Goal: Information Seeking & Learning: Learn about a topic

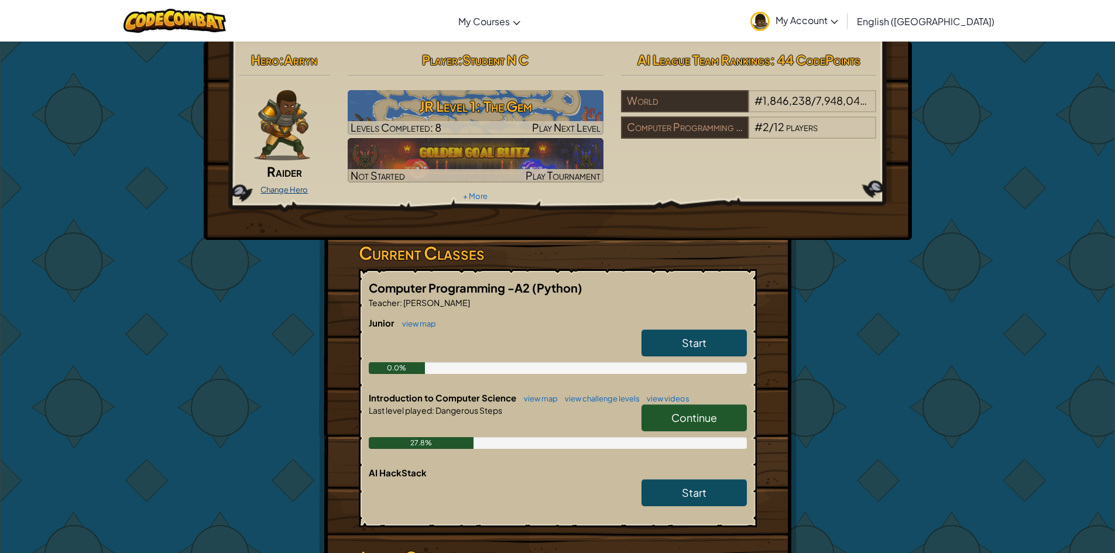
click at [297, 187] on link "Change Hero" at bounding box center [283, 189] width 47 height 9
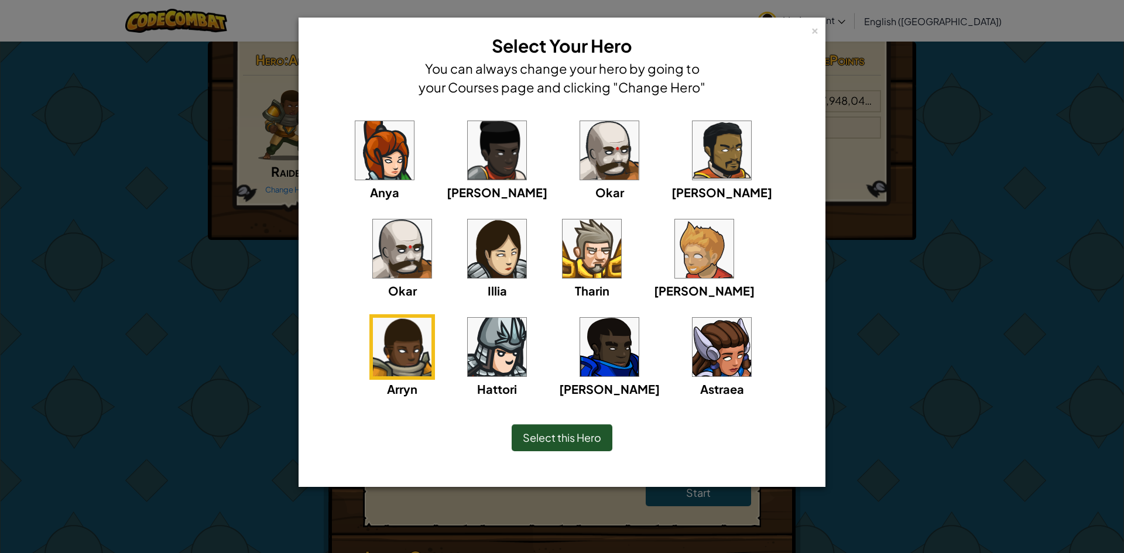
click at [675, 253] on img at bounding box center [704, 248] width 59 height 59
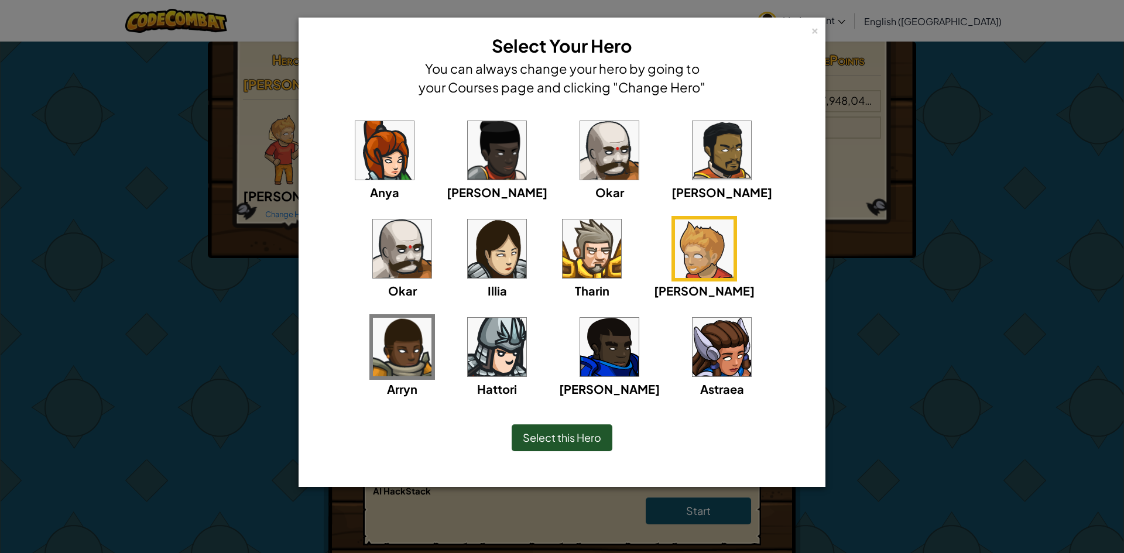
click at [431, 318] on img at bounding box center [402, 347] width 59 height 59
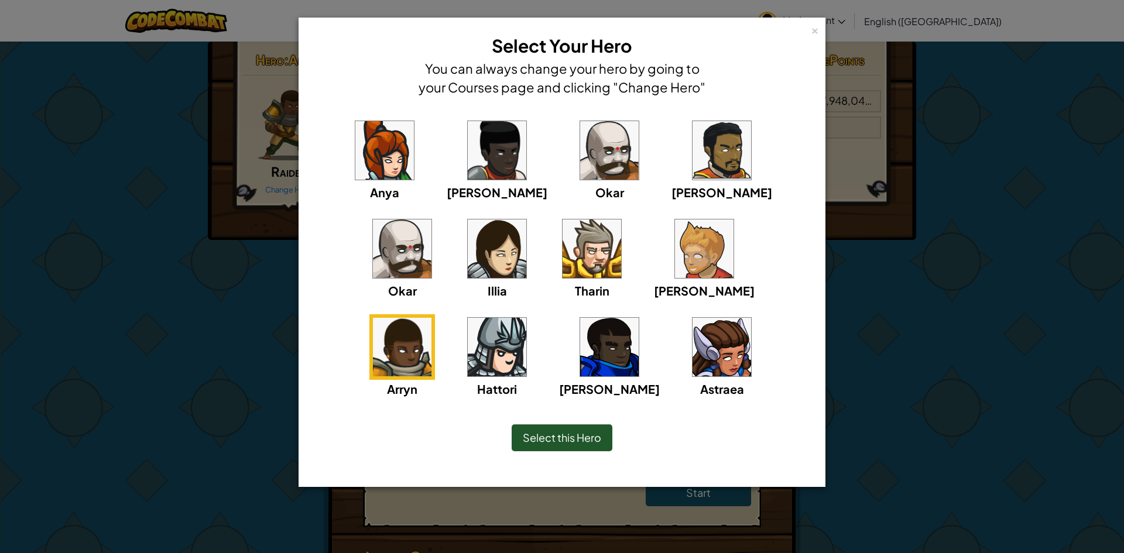
click at [574, 434] on span "Select this Hero" at bounding box center [562, 437] width 78 height 13
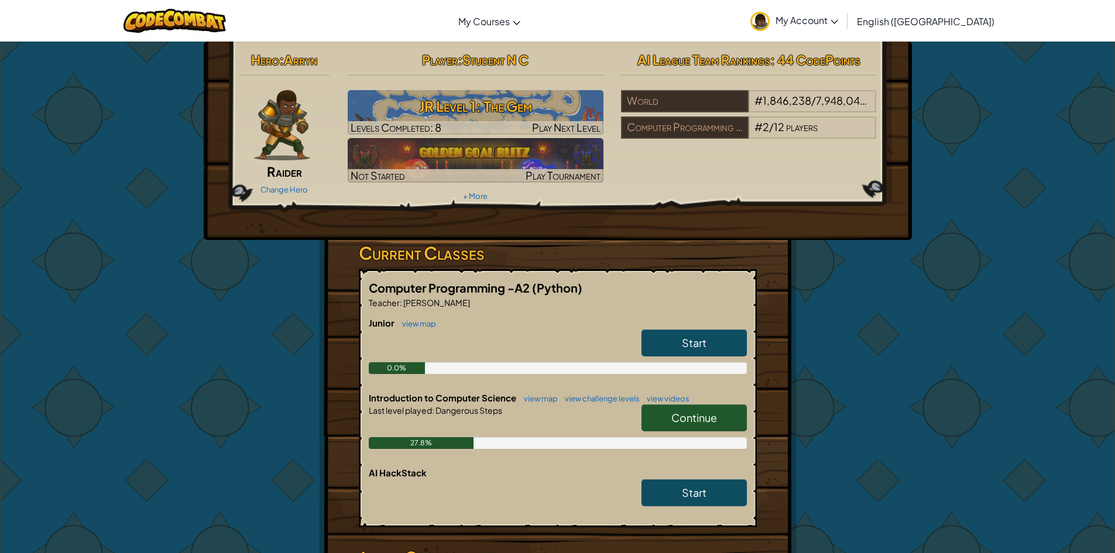
click at [698, 429] on link "Continue" at bounding box center [693, 417] width 105 height 27
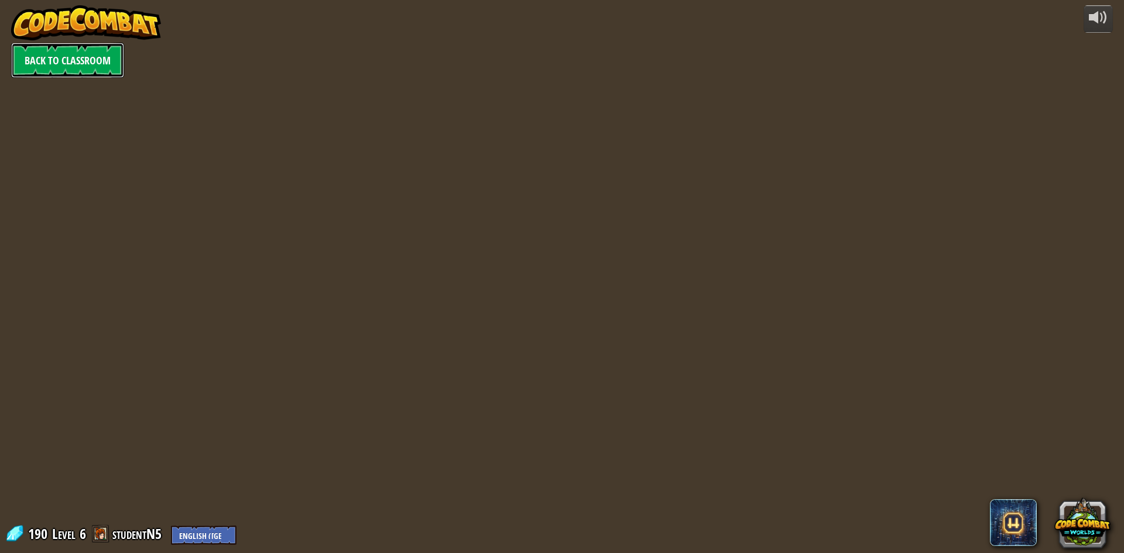
click at [96, 69] on link "Back to Classroom" at bounding box center [67, 60] width 113 height 35
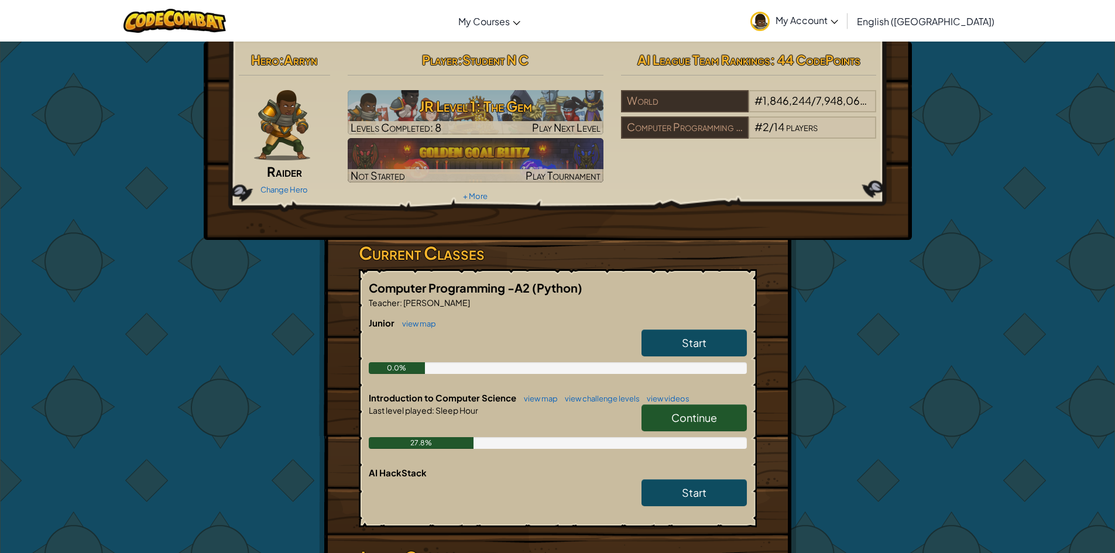
click at [630, 407] on div "Continue" at bounding box center [688, 420] width 117 height 33
click at [700, 422] on span "Continue" at bounding box center [694, 417] width 46 height 13
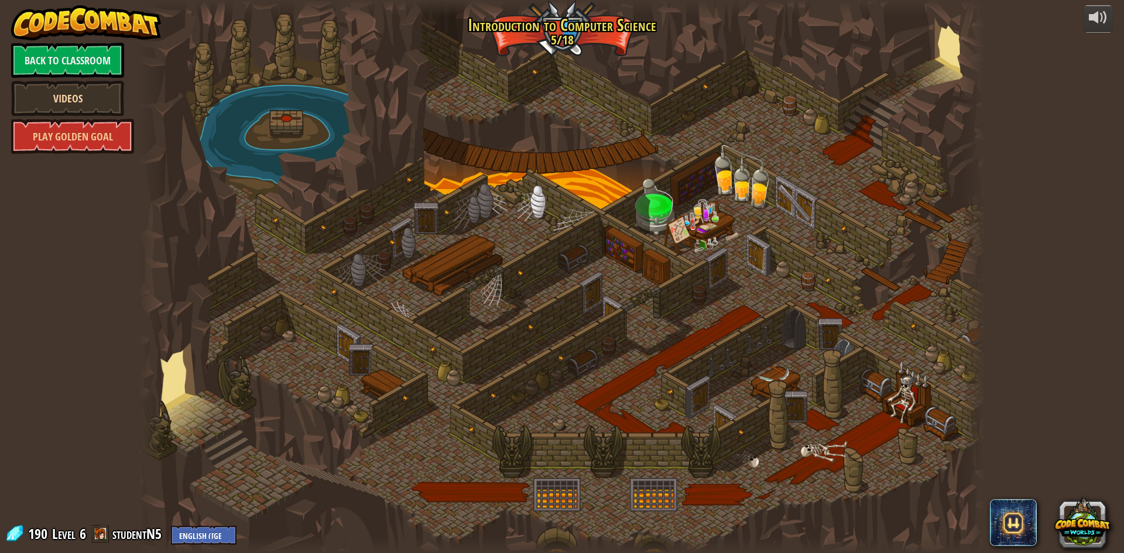
click at [92, 91] on link "Videos" at bounding box center [67, 98] width 113 height 35
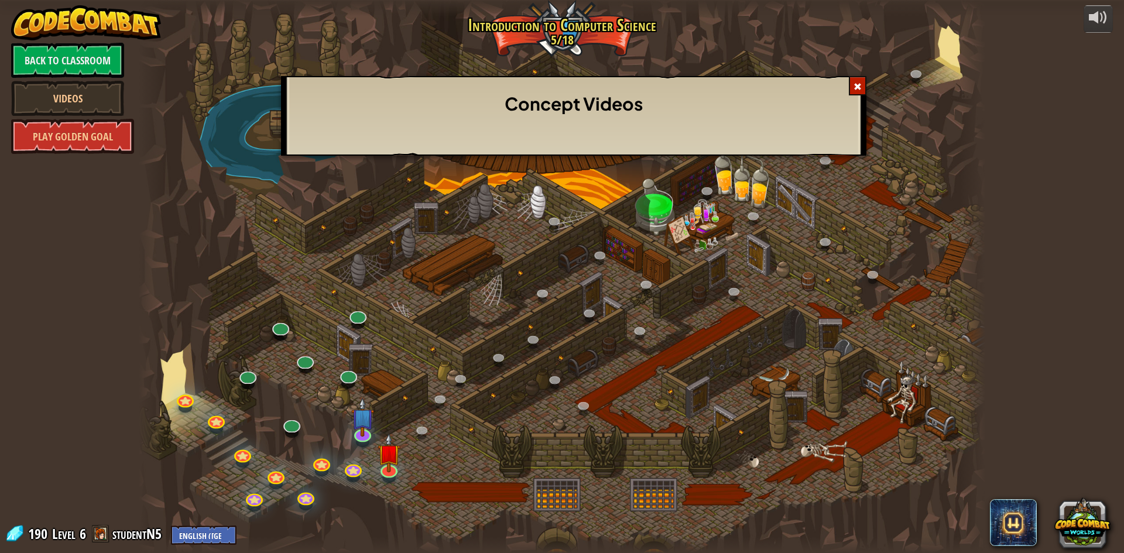
click at [238, 226] on div "Concept Videos" at bounding box center [562, 276] width 1124 height 553
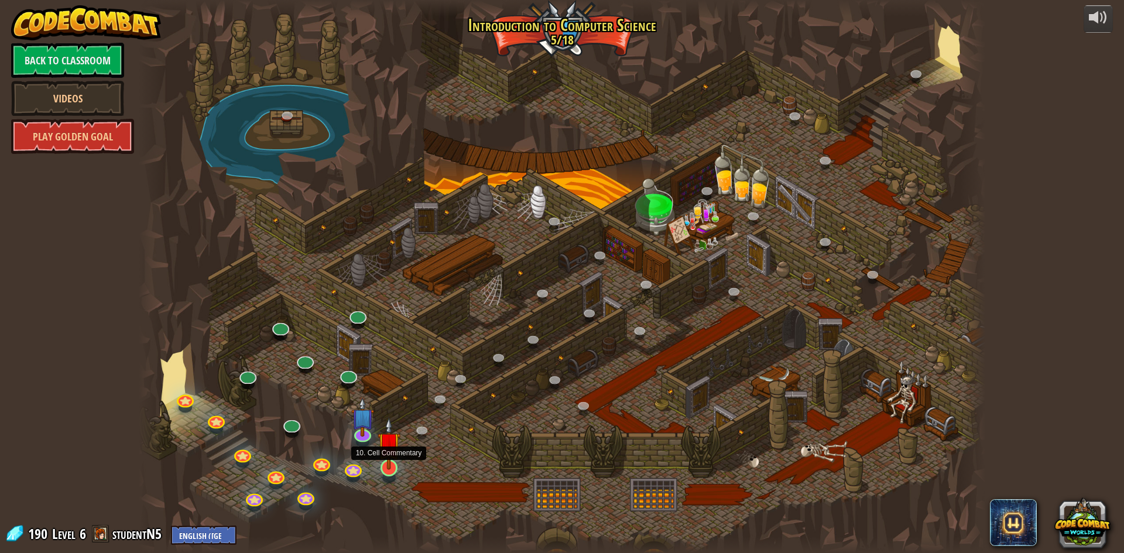
click at [387, 461] on img at bounding box center [389, 443] width 23 height 52
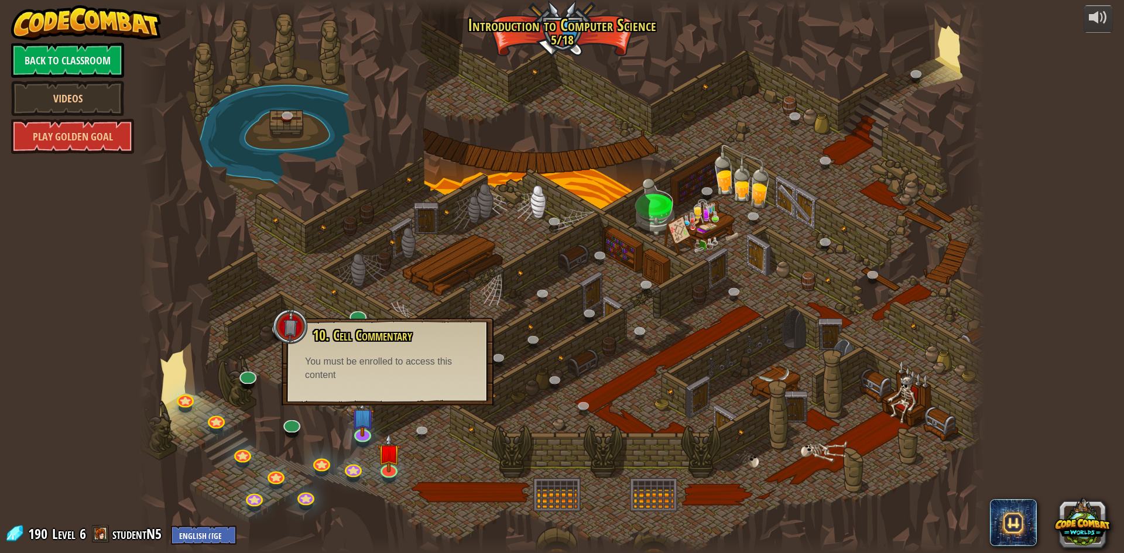
click at [376, 389] on div "10. Cell Commentary Trapped in a prison cell with the famous wizard! Say the pa…" at bounding box center [388, 362] width 212 height 88
click at [424, 417] on div at bounding box center [562, 276] width 846 height 553
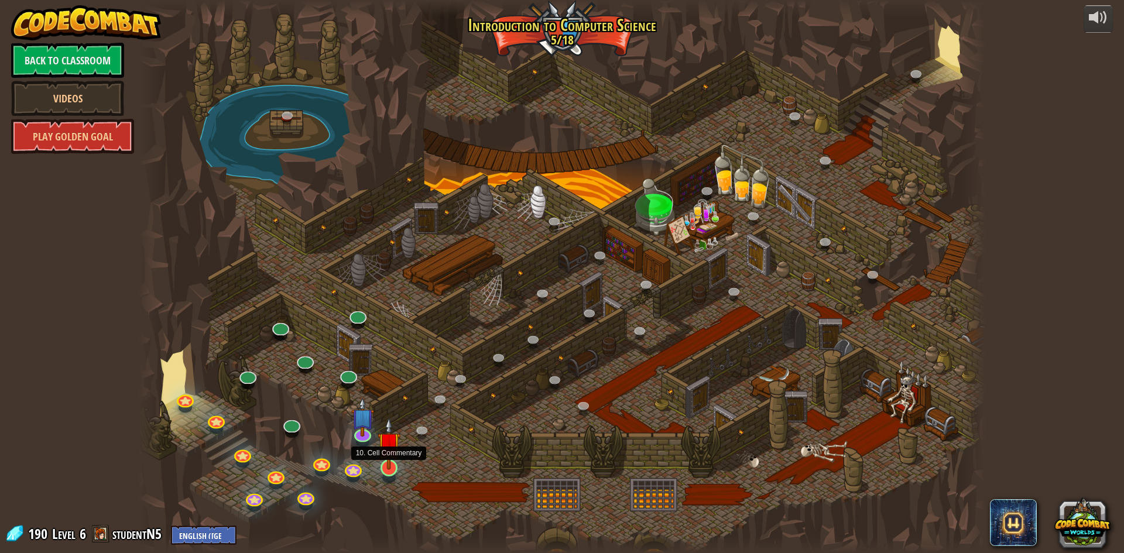
click at [399, 459] on img at bounding box center [389, 443] width 23 height 52
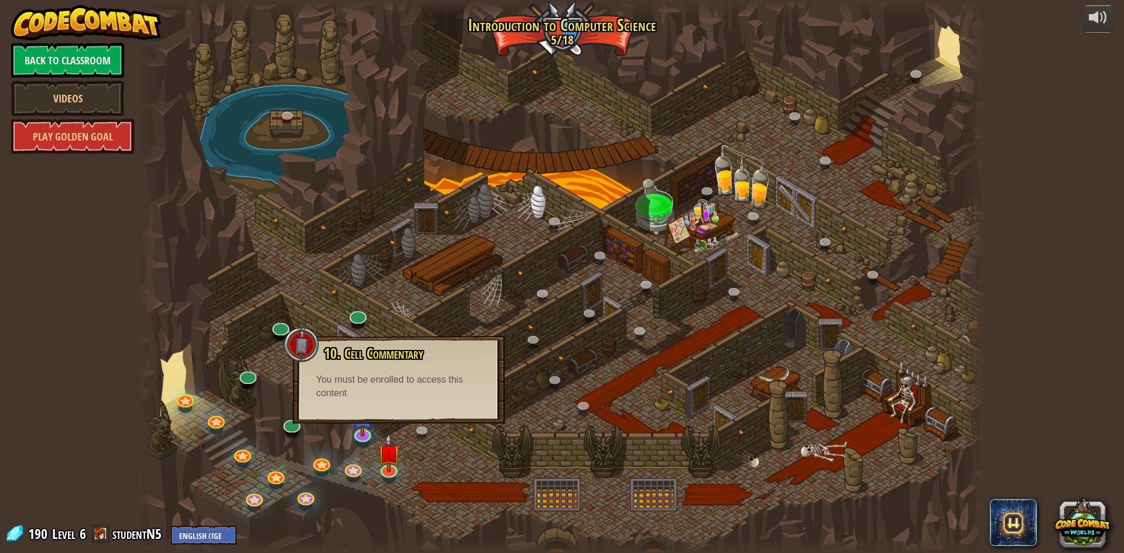
drag, startPoint x: 458, startPoint y: 476, endPoint x: 475, endPoint y: 479, distance: 17.1
click at [461, 476] on div at bounding box center [562, 276] width 846 height 553
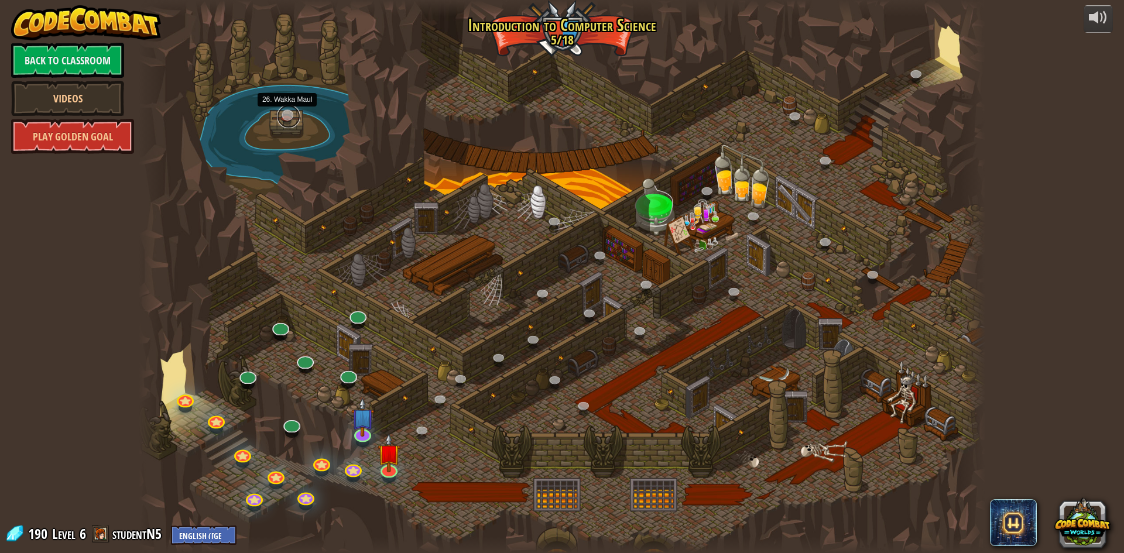
click at [291, 118] on link at bounding box center [288, 116] width 23 height 23
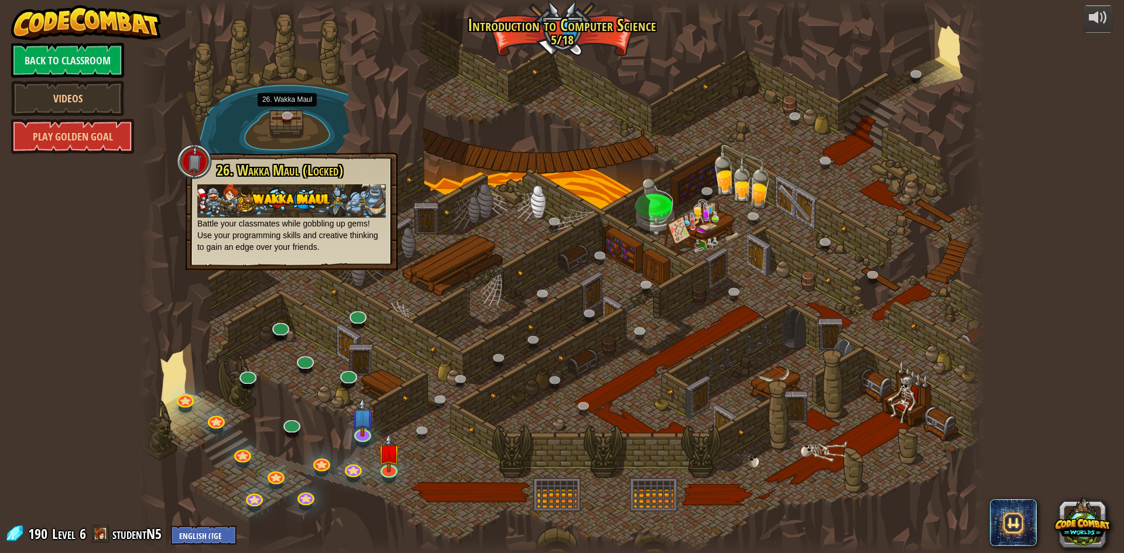
click at [325, 287] on div at bounding box center [562, 276] width 846 height 553
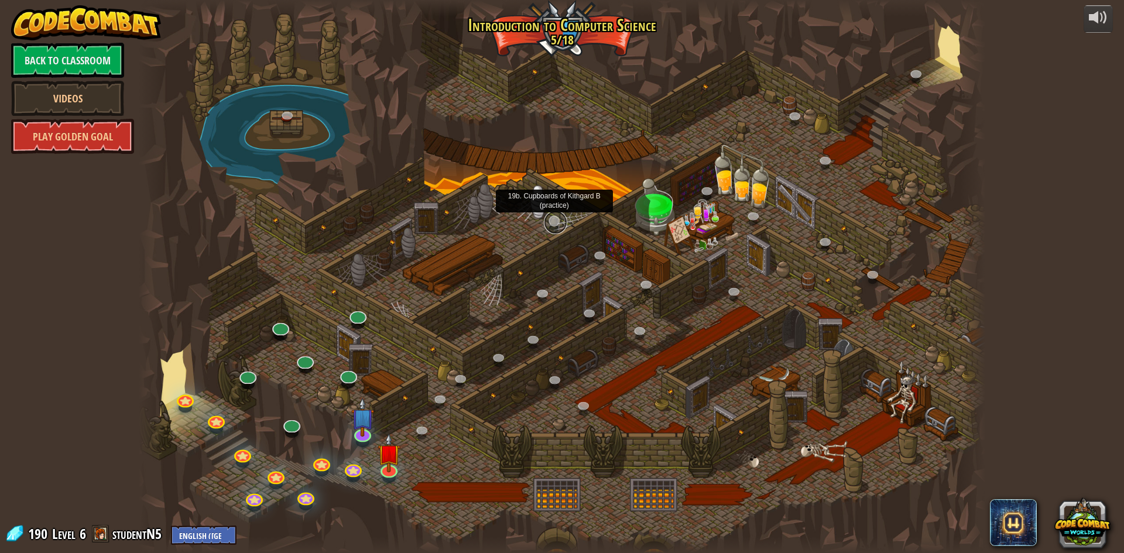
click at [554, 222] on link at bounding box center [555, 222] width 23 height 23
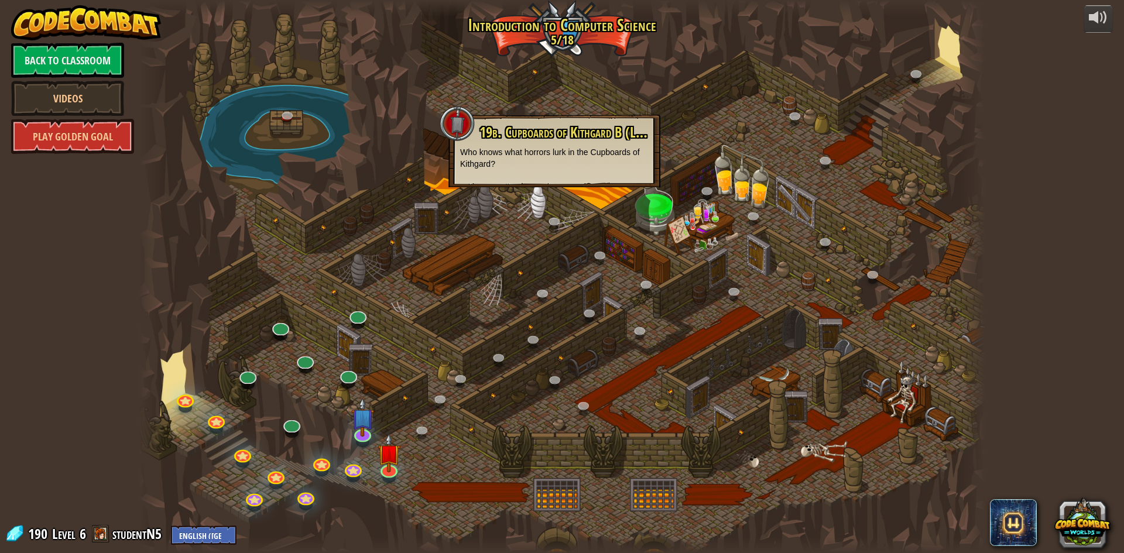
click at [516, 232] on div at bounding box center [562, 276] width 846 height 553
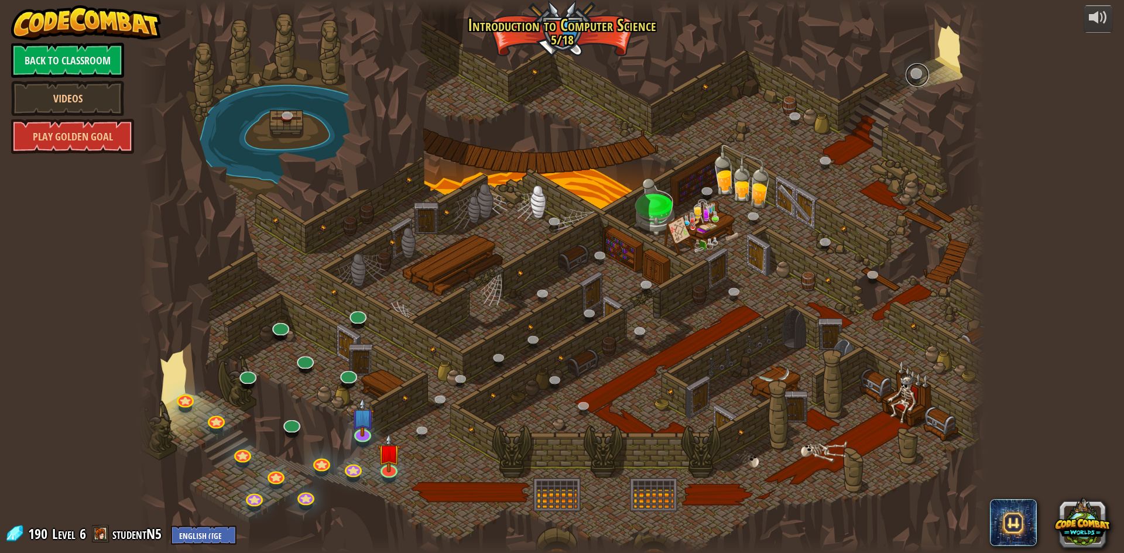
click at [914, 67] on link at bounding box center [916, 74] width 23 height 23
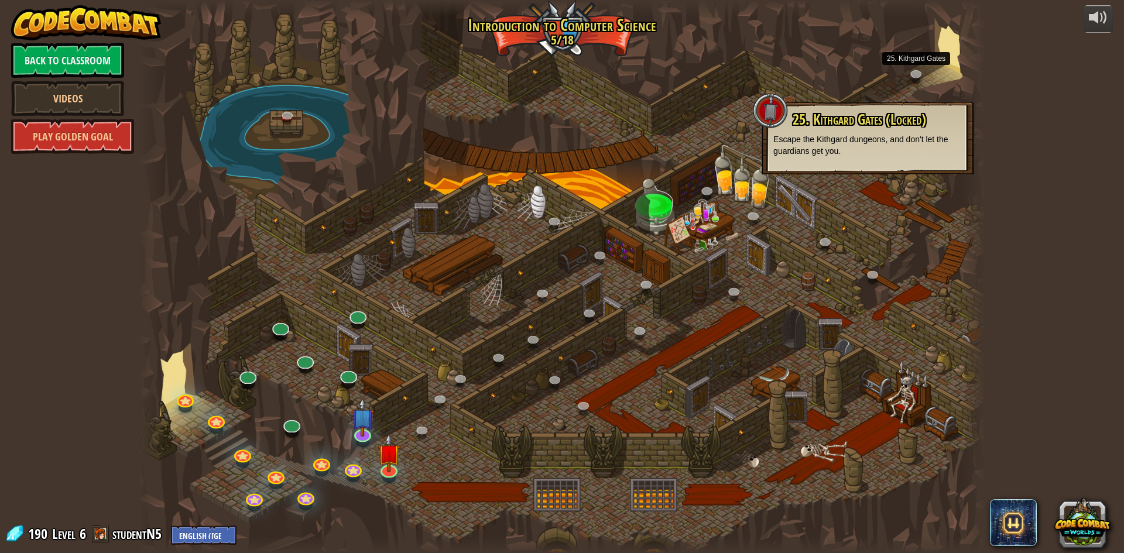
click at [863, 94] on div at bounding box center [562, 276] width 846 height 553
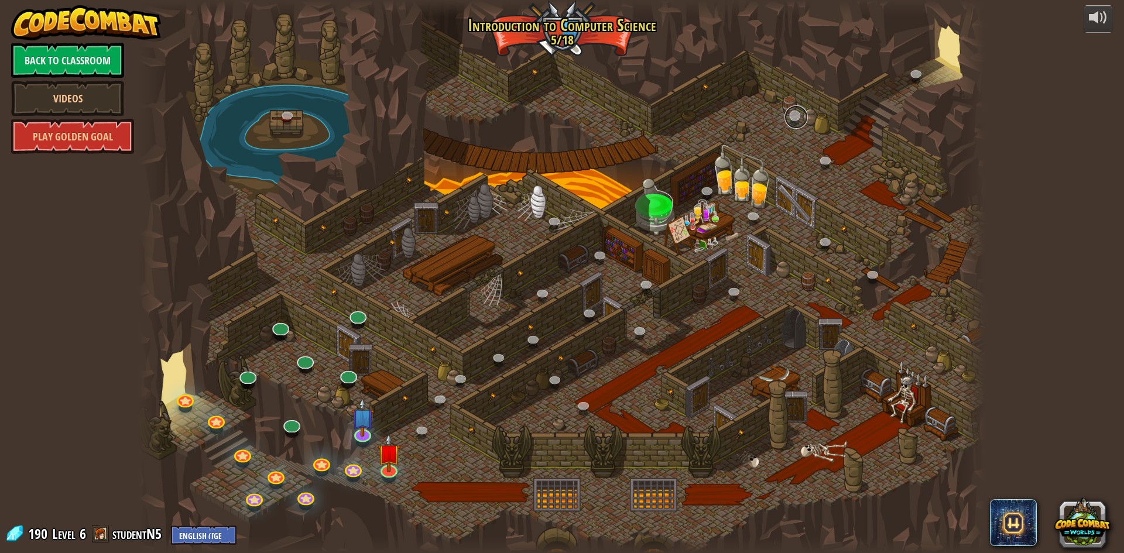
click at [795, 112] on link at bounding box center [795, 116] width 23 height 23
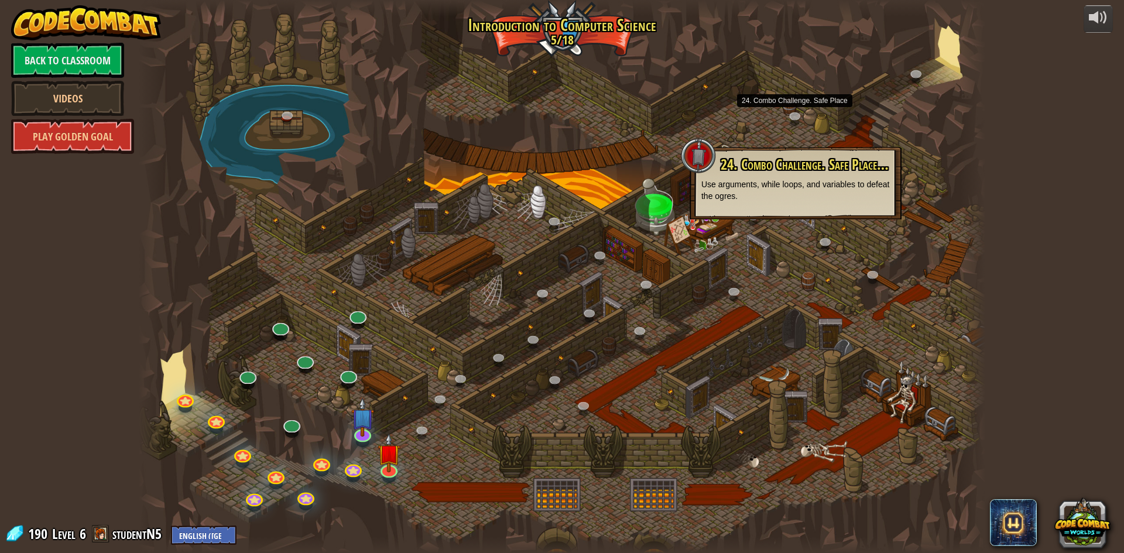
drag, startPoint x: 740, startPoint y: 116, endPoint x: 463, endPoint y: 96, distance: 277.6
click at [735, 119] on div at bounding box center [562, 276] width 846 height 553
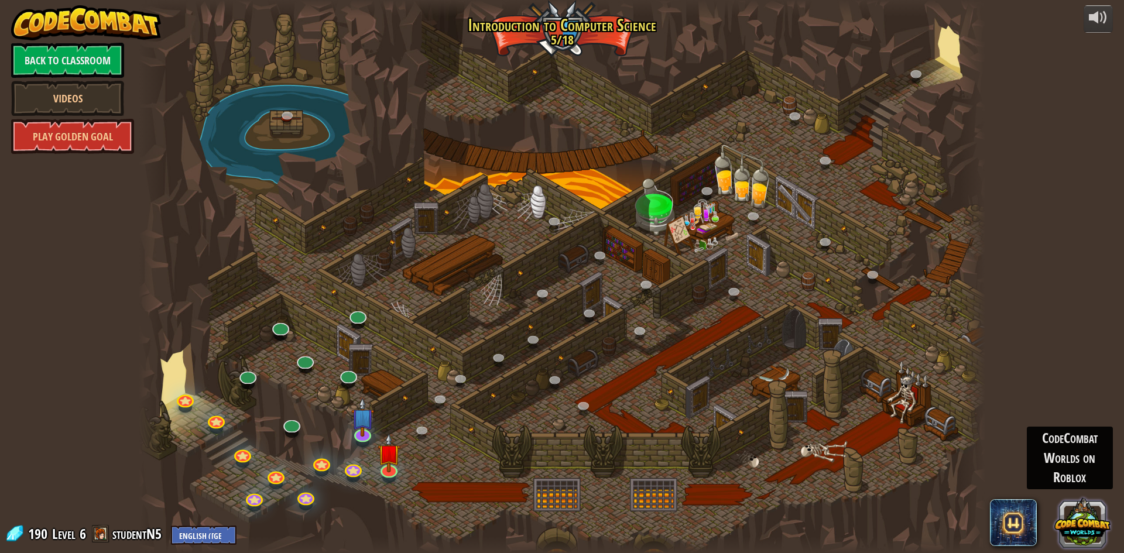
click at [1097, 513] on button at bounding box center [1082, 522] width 56 height 56
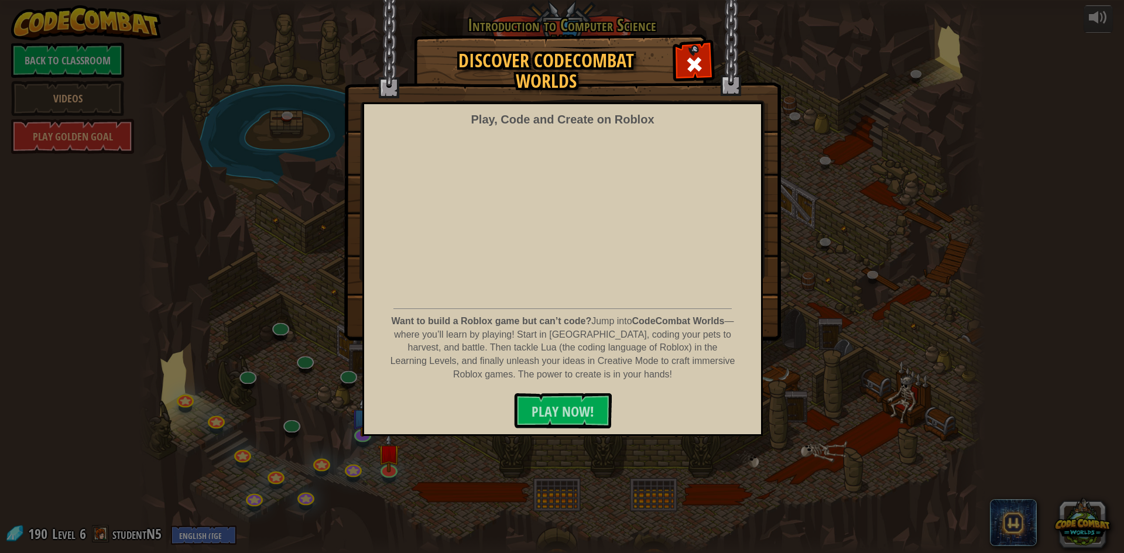
drag, startPoint x: 259, startPoint y: 331, endPoint x: 54, endPoint y: 85, distance: 320.4
click at [250, 290] on div "Discover CodeCombat Worlds Play, Code and Create on Roblox Want to build a Robl…" at bounding box center [562, 187] width 1124 height 304
click at [274, 91] on div "Discover CodeCombat Worlds Play, Code and Create on Roblox Want to build a Robl…" at bounding box center [562, 187] width 1124 height 304
click at [699, 44] on img at bounding box center [562, 170] width 437 height 341
click at [697, 46] on div at bounding box center [693, 62] width 37 height 37
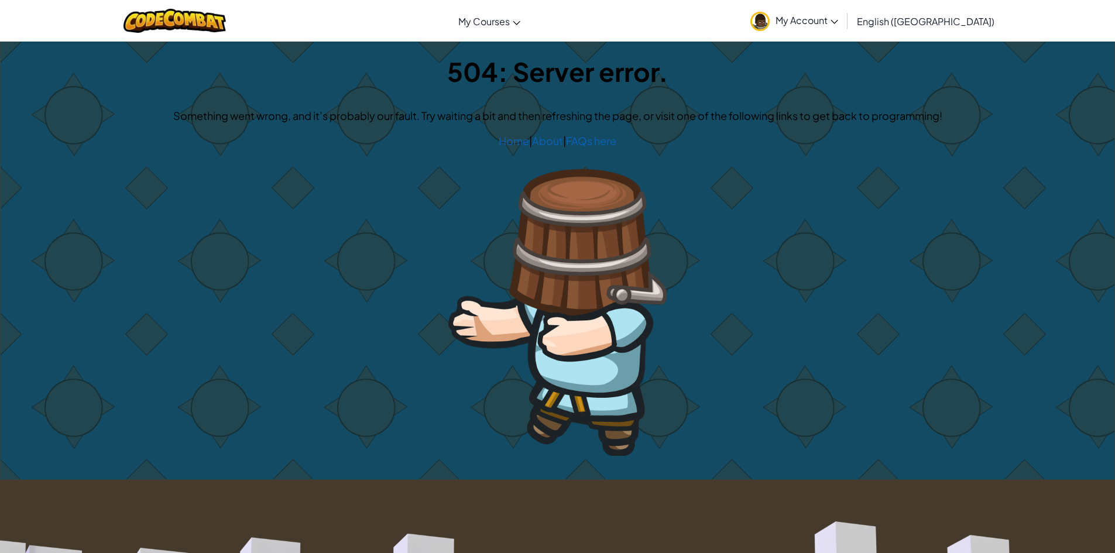
click at [564, 241] on img at bounding box center [557, 312] width 218 height 287
